Goal: Information Seeking & Learning: Learn about a topic

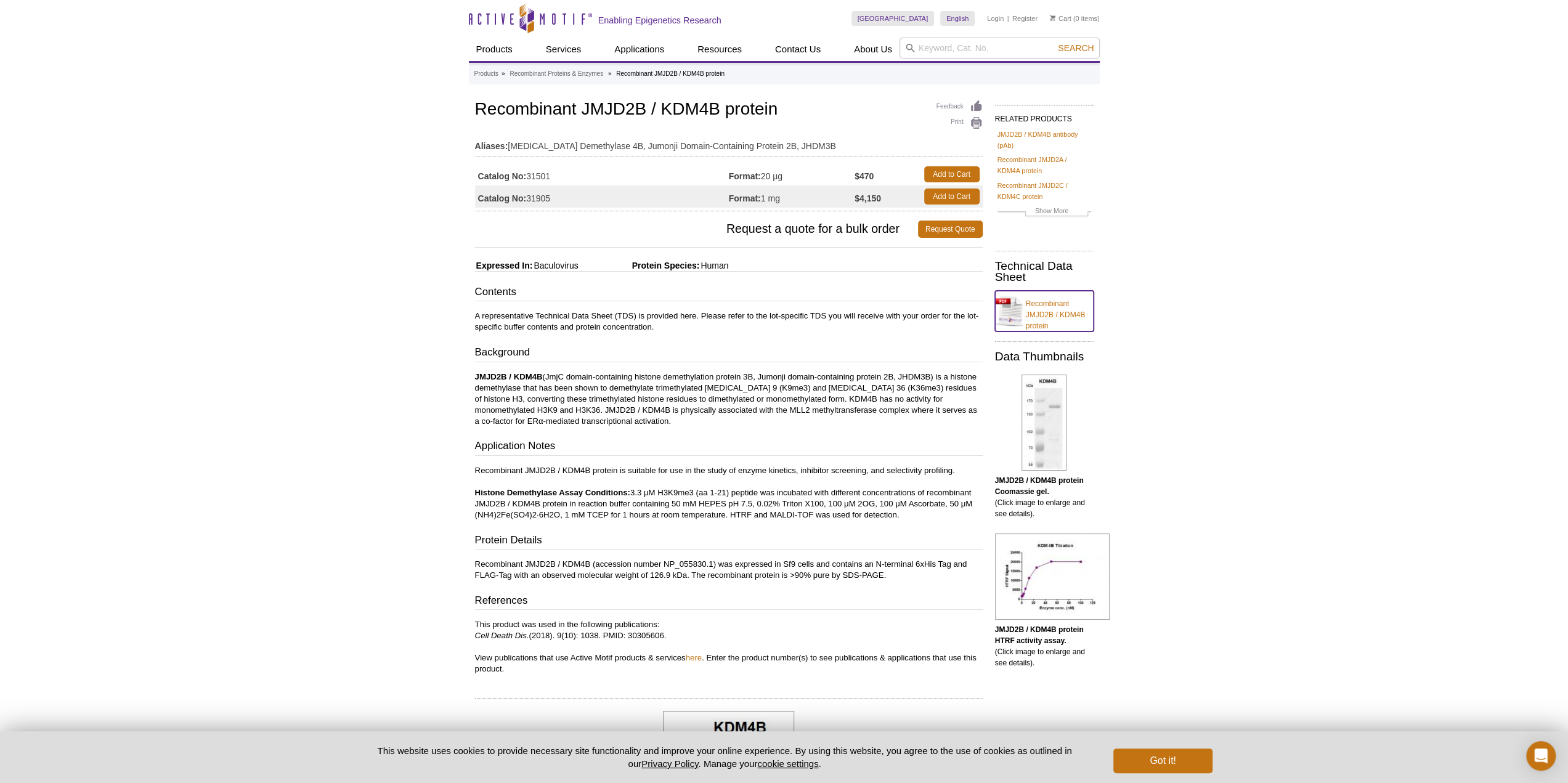
click at [1053, 311] on link "Recombinant JMJD2B / KDM4B protein" at bounding box center [1045, 311] width 99 height 41
click at [962, 48] on input "search" at bounding box center [999, 47] width 200 height 21
click at [992, 67] on li "31457 / 31857 – Recombinant JMJD2A / KDM4A protein" at bounding box center [1006, 68] width 206 height 18
type input "31457 / 31857 – Recombinant JMJD2A / KDM4A protein"
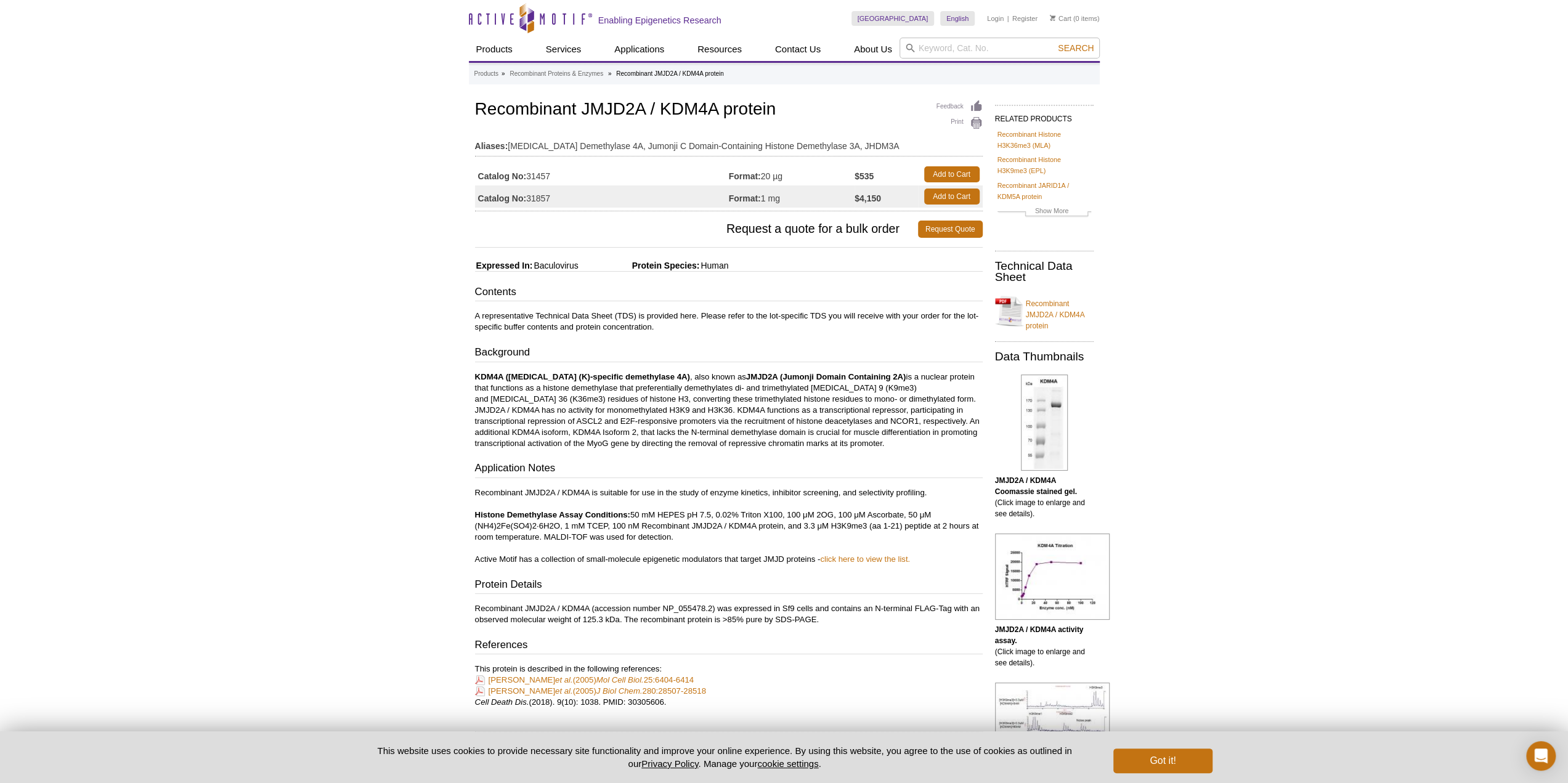
drag, startPoint x: 631, startPoint y: 511, endPoint x: 681, endPoint y: 540, distance: 57.8
click at [681, 540] on p "Recombinant JMJD2A / KDM4A is suitable for use in the study of enzyme kinetics,…" at bounding box center [728, 526] width 507 height 77
drag, startPoint x: 788, startPoint y: 512, endPoint x: 857, endPoint y: 523, distance: 69.9
click at [857, 523] on p "Recombinant JMJD2A / KDM4A is suitable for use in the study of enzyme kinetics,…" at bounding box center [728, 526] width 507 height 77
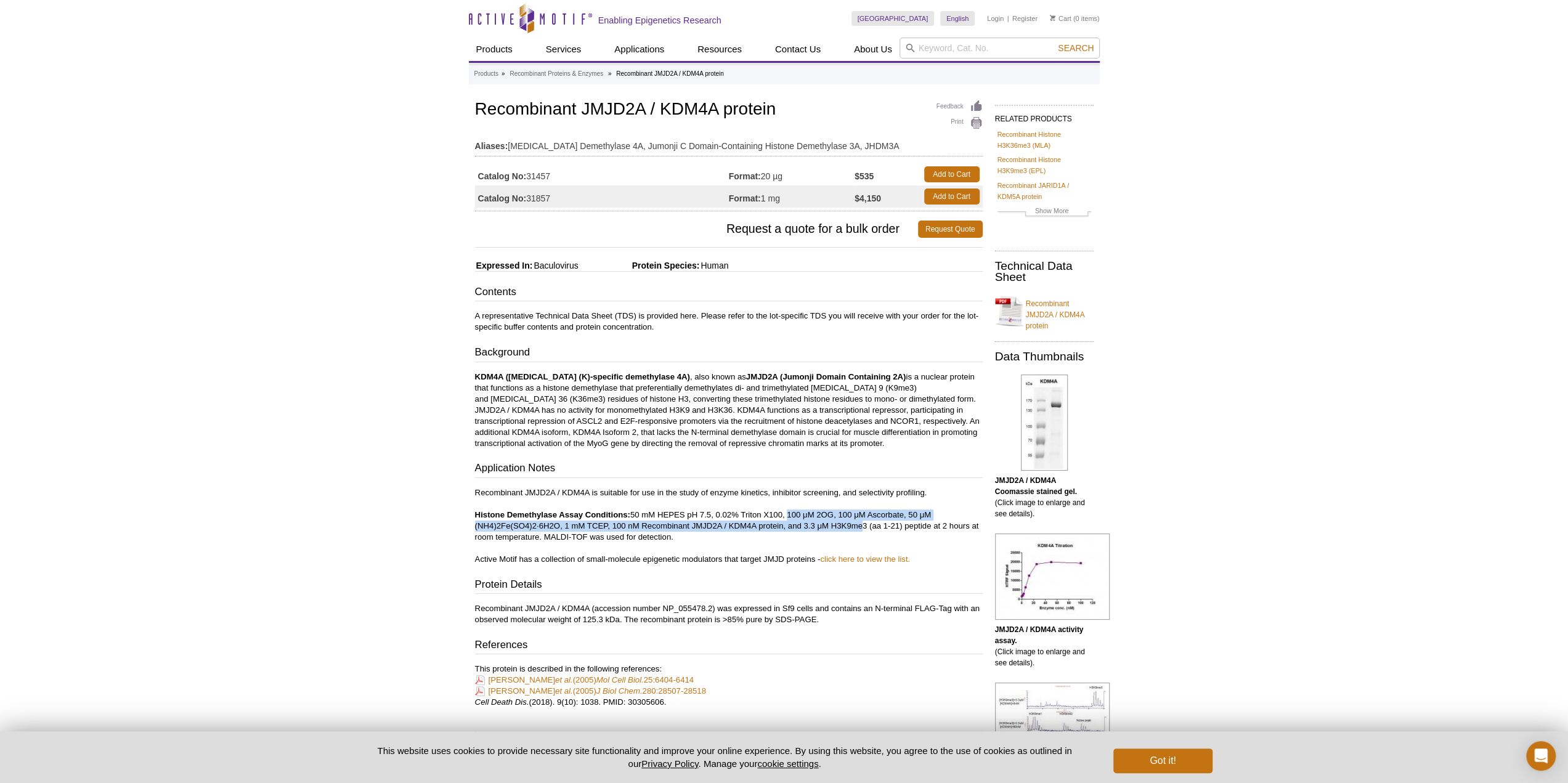
click at [833, 509] on p "Recombinant JMJD2A / KDM4A is suitable for use in the study of enzyme kinetics,…" at bounding box center [728, 526] width 507 height 77
